Goal: Navigation & Orientation: Find specific page/section

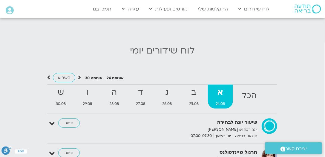
scroll to position [591, 0]
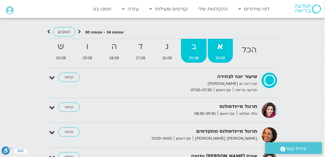
click at [193, 45] on strong "ב" at bounding box center [193, 46] width 25 height 13
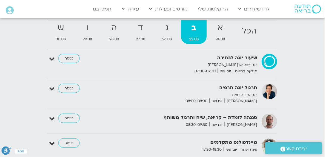
scroll to position [546, 0]
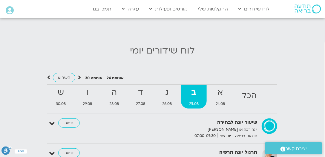
click at [197, 86] on strong "ב" at bounding box center [193, 92] width 25 height 13
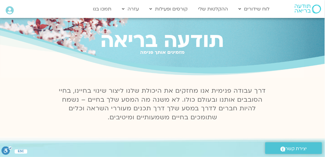
scroll to position [0, 0]
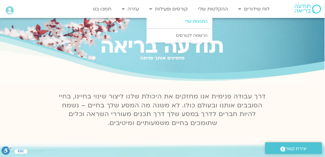
click at [193, 21] on link "התכניות שלי" at bounding box center [180, 22] width 66 height 14
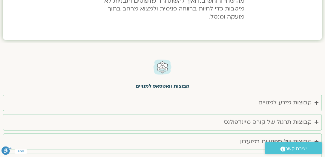
scroll to position [1365, 0]
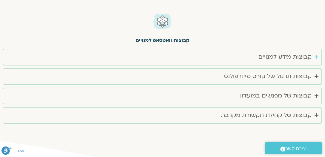
click at [280, 52] on div "קבוצות מידע למנויים" at bounding box center [284, 57] width 53 height 10
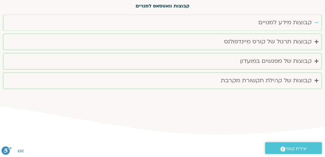
scroll to position [1409, 0]
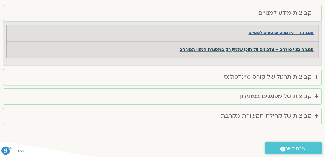
click at [226, 47] on strong "סנגהה מנוי מורחב – עדכונים על תוכן שזמין רק במסגרת המנוי המורחב" at bounding box center [246, 50] width 134 height 6
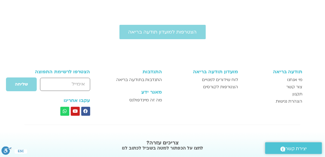
scroll to position [1591, 0]
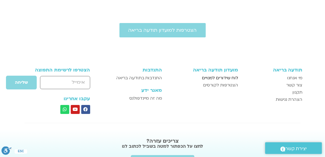
click at [218, 74] on span "לוח שידורים למנויים" at bounding box center [220, 77] width 36 height 7
